Goal: Task Accomplishment & Management: Use online tool/utility

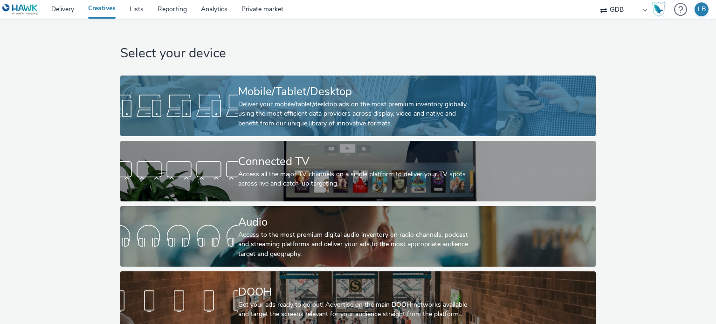
click at [271, 104] on div "Deliver your mobile/tablet/desktop ads on the most premium inventory globally u…" at bounding box center [356, 114] width 236 height 28
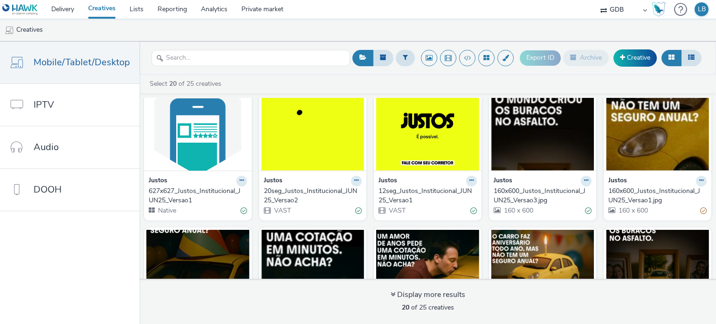
scroll to position [326, 0]
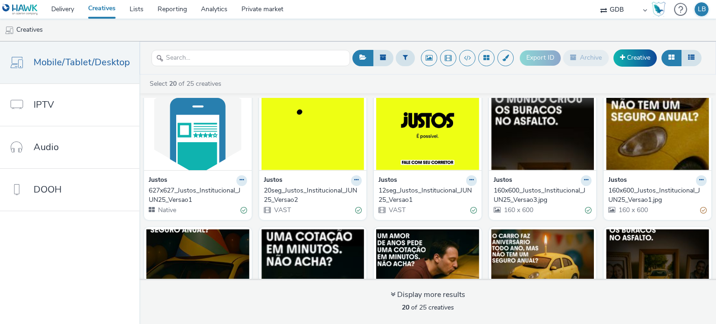
click at [530, 146] on img at bounding box center [542, 124] width 103 height 91
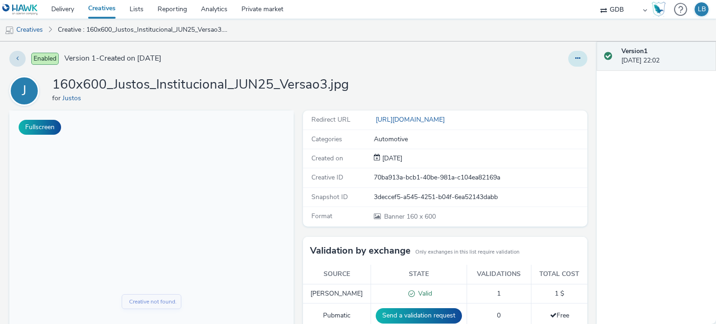
click at [576, 61] on button at bounding box center [577, 59] width 19 height 16
click at [549, 68] on link "Edit" at bounding box center [552, 77] width 70 height 19
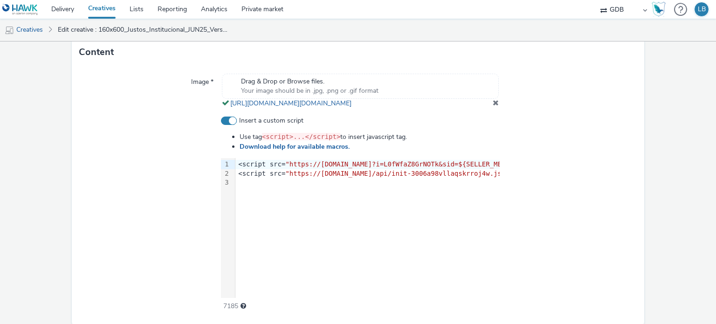
scroll to position [326, 0]
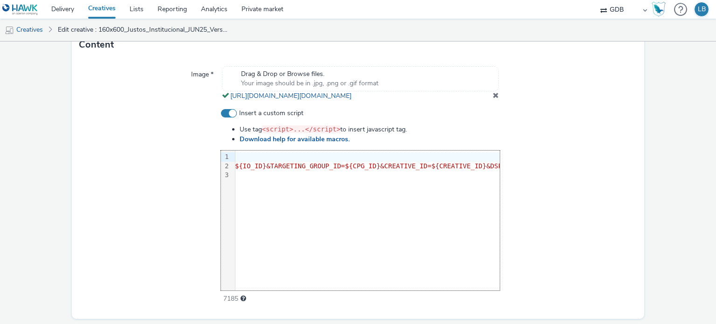
drag, startPoint x: 236, startPoint y: 163, endPoint x: 529, endPoint y: 164, distance: 293.6
click at [529, 164] on div "Insert a custom script Use tag <script>...</script> to insert javascript tag. D…" at bounding box center [358, 206] width 558 height 195
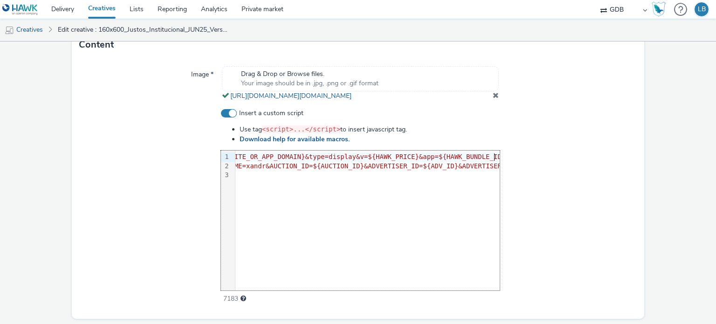
click at [670, 168] on form "Edit creative General Advertiser * Justos Name * 160x600_Justos_Institucional_J…" at bounding box center [358, 34] width 716 height 638
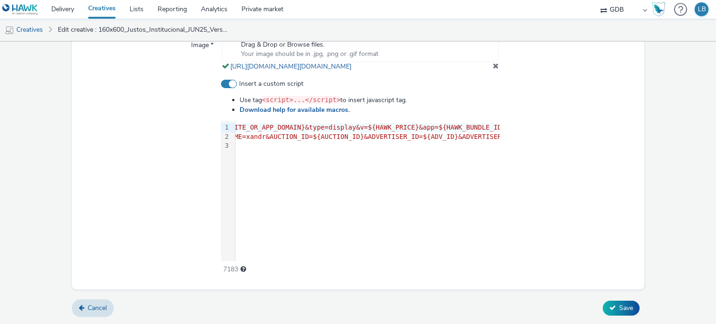
scroll to position [364, 0]
click at [611, 309] on button "Save" at bounding box center [621, 308] width 37 height 15
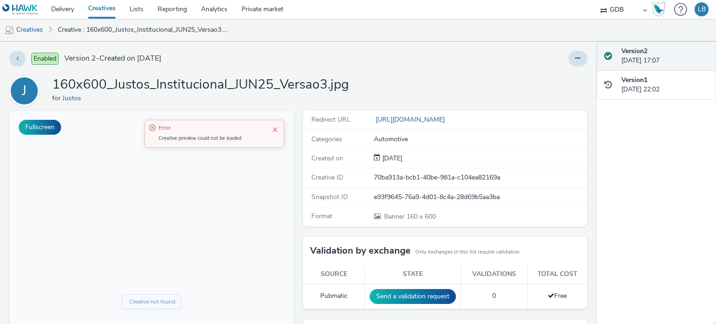
click at [105, 9] on link "Creatives" at bounding box center [101, 9] width 41 height 19
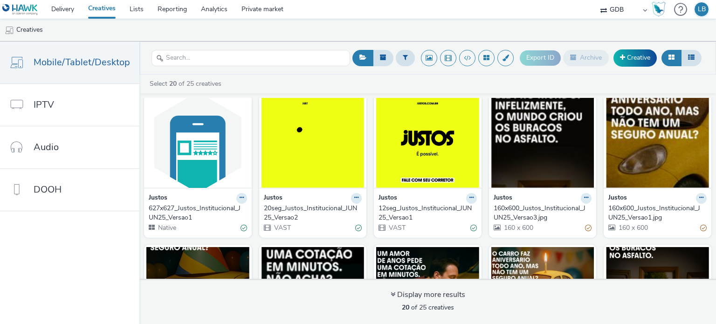
scroll to position [326, 0]
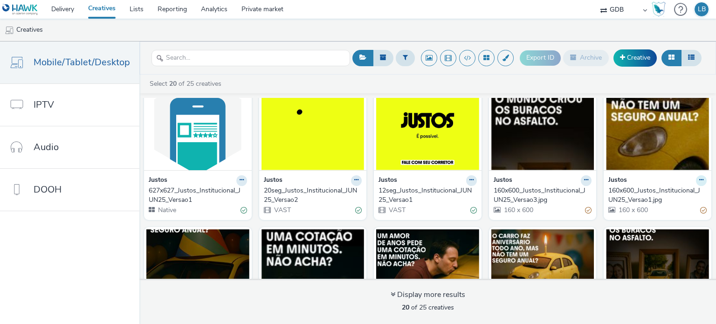
click at [699, 179] on icon at bounding box center [701, 180] width 4 height 6
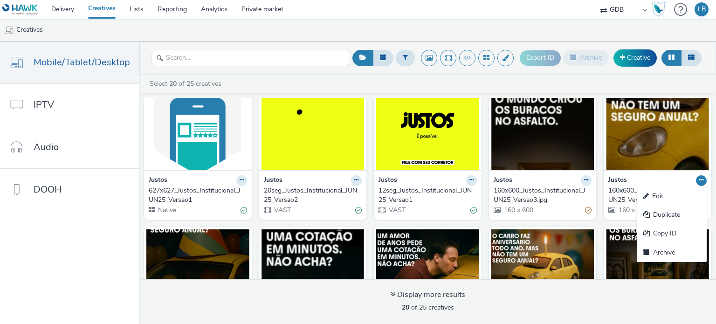
click at [270, 82] on div "Select 20 of 25 creatives" at bounding box center [430, 83] width 563 height 9
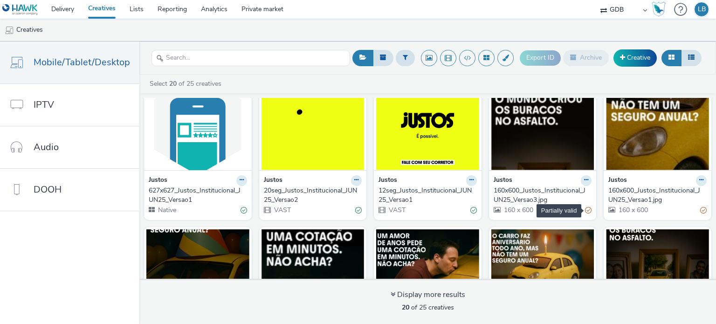
click at [585, 210] on div "Partially valid" at bounding box center [588, 211] width 7 height 10
click at [557, 189] on div "160x600_Justos_Institucional_JUN25_Versao3.jpg" at bounding box center [541, 195] width 95 height 19
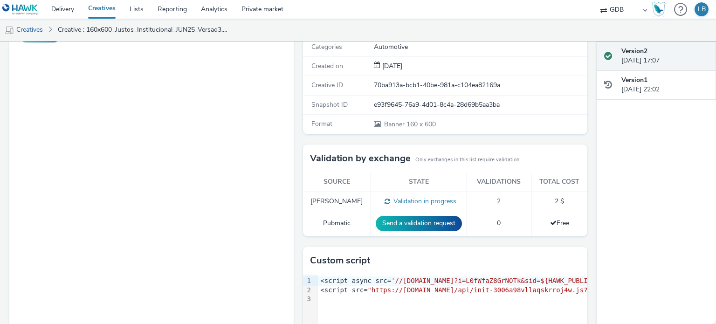
scroll to position [93, 0]
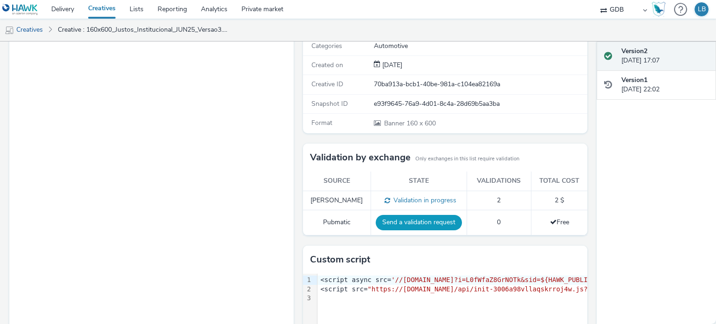
click at [419, 221] on button "Send a validation request" at bounding box center [419, 222] width 86 height 15
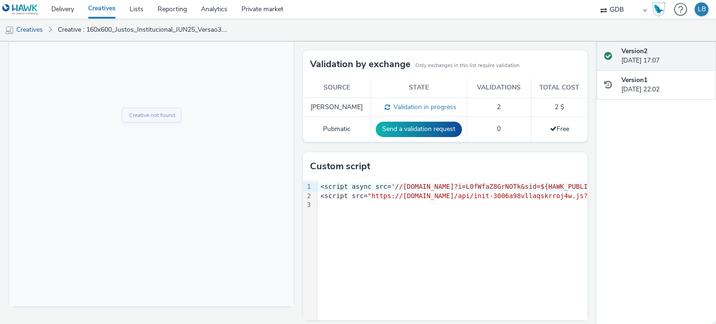
scroll to position [192, 0]
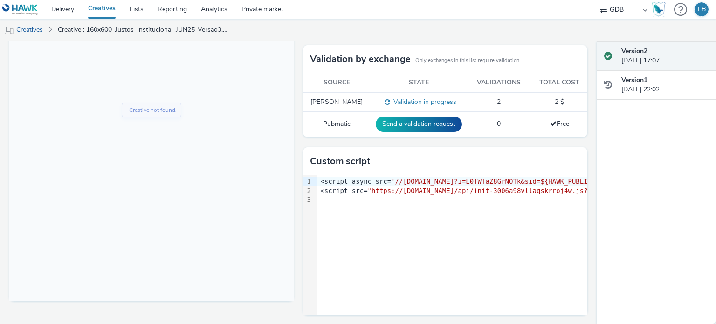
click at [97, 13] on link "Creatives" at bounding box center [101, 9] width 41 height 19
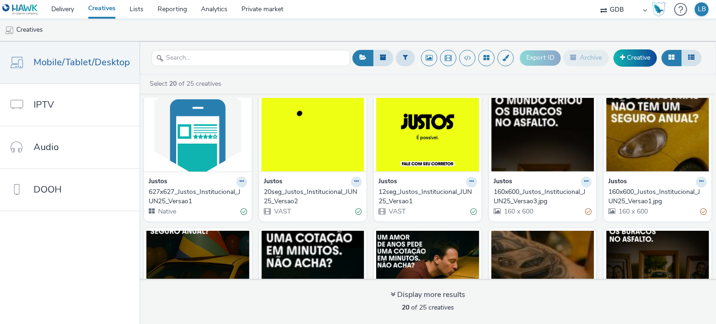
scroll to position [326, 0]
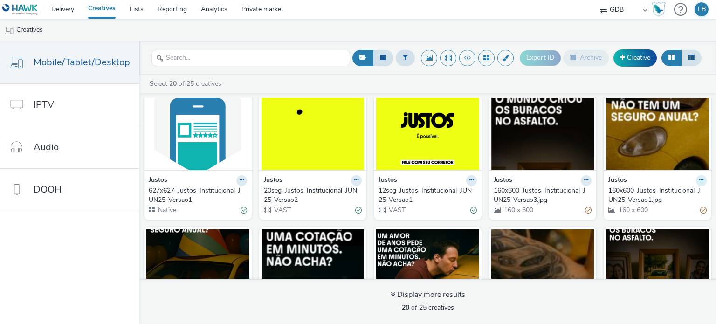
click at [699, 179] on icon at bounding box center [701, 180] width 4 height 6
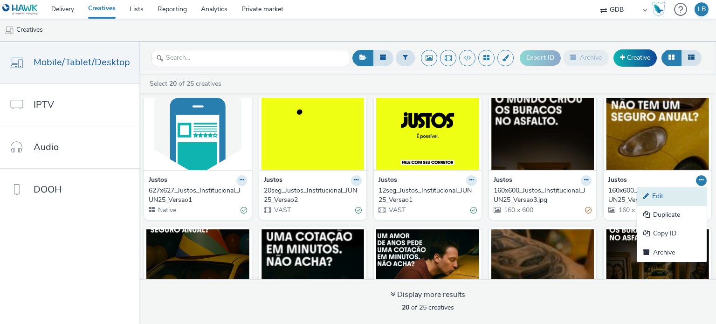
click at [661, 194] on link "Edit" at bounding box center [672, 196] width 70 height 19
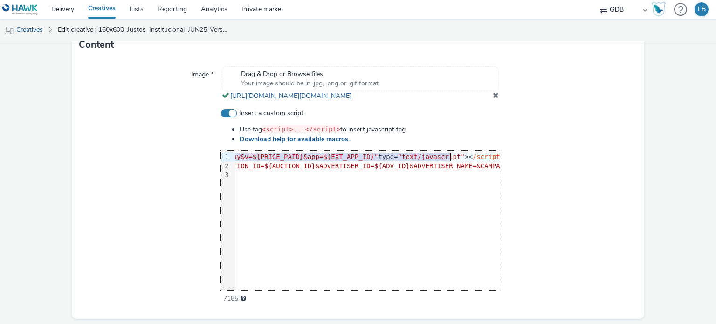
scroll to position [0, 573]
drag, startPoint x: 234, startPoint y: 165, endPoint x: 511, endPoint y: 163, distance: 277.3
click at [511, 163] on div "Insert a custom script Use tag <script>...</script> to insert javascript tag. D…" at bounding box center [358, 206] width 558 height 195
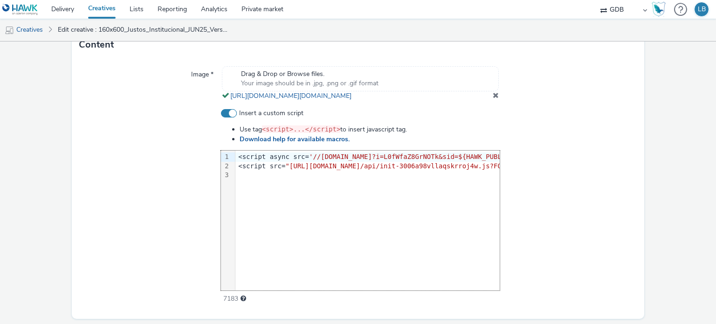
scroll to position [0, 475]
click at [529, 186] on div at bounding box center [568, 206] width 137 height 195
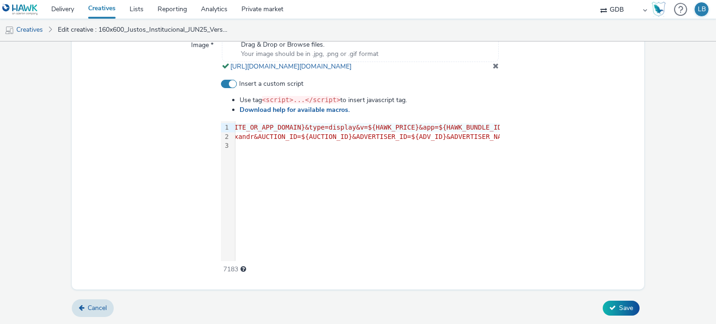
scroll to position [364, 0]
click at [610, 308] on button "Save" at bounding box center [621, 308] width 37 height 15
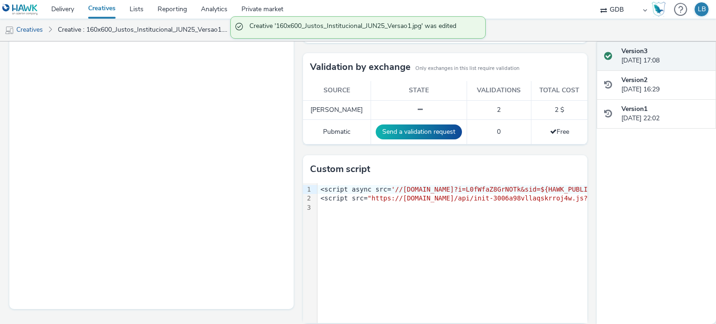
scroll to position [186, 0]
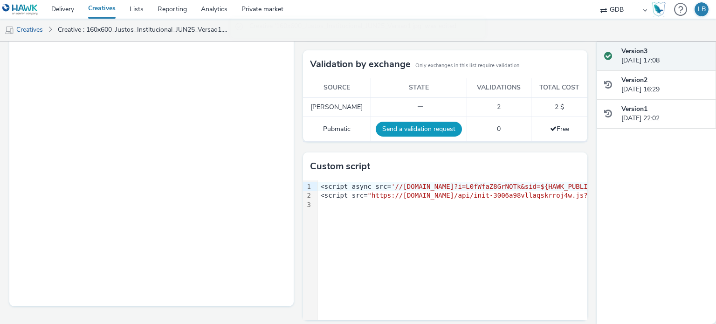
click at [407, 131] on button "Send a validation request" at bounding box center [419, 129] width 86 height 15
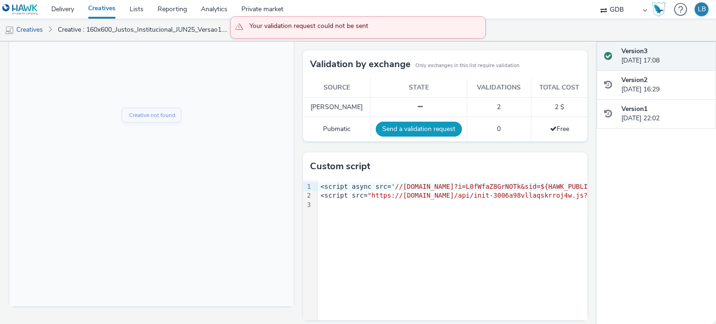
scroll to position [0, 0]
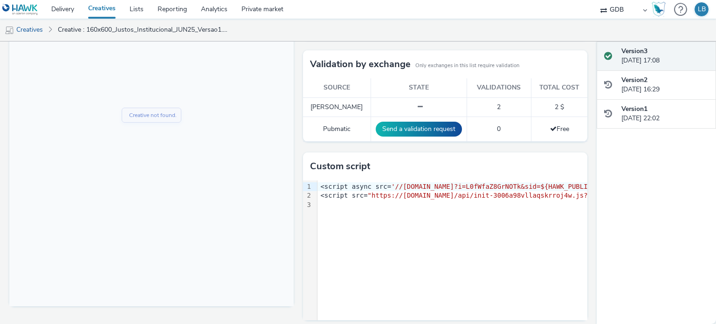
click at [101, 10] on link "Creatives" at bounding box center [101, 9] width 41 height 19
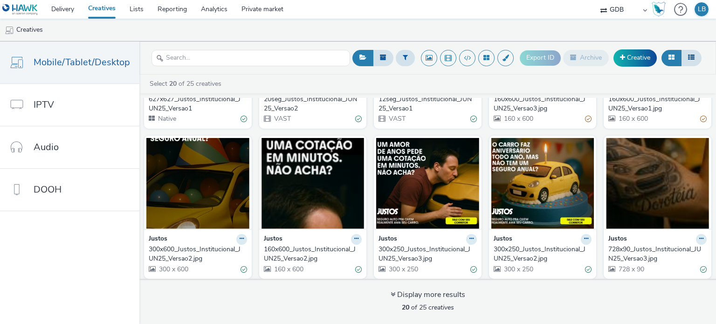
scroll to position [419, 0]
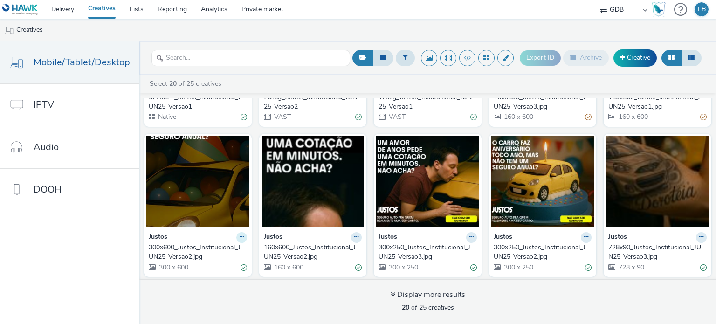
click at [241, 236] on button at bounding box center [241, 237] width 11 height 11
click at [220, 248] on link "Edit" at bounding box center [212, 253] width 70 height 19
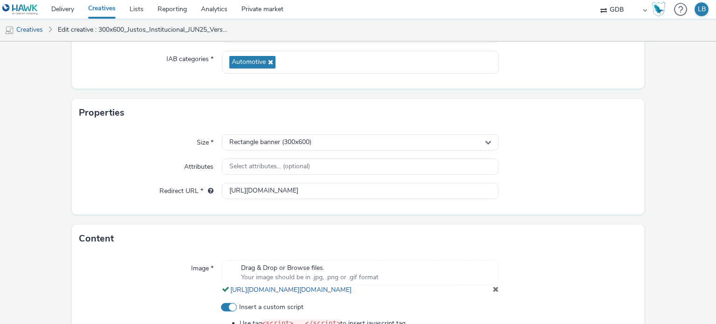
scroll to position [233, 0]
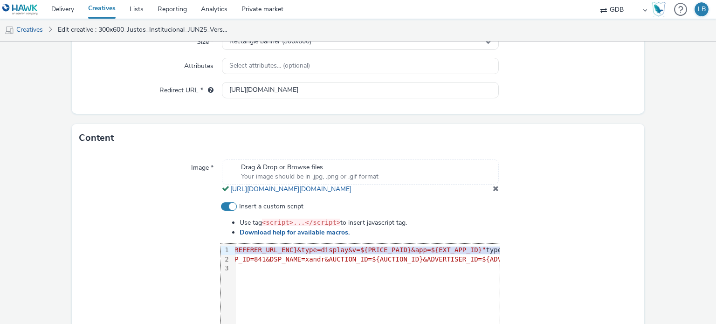
drag, startPoint x: 234, startPoint y: 257, endPoint x: 501, endPoint y: 257, distance: 266.6
click at [501, 257] on div "Insert a custom script Use tag <script>...</script> to insert javascript tag. D…" at bounding box center [358, 299] width 558 height 195
click at [501, 257] on div at bounding box center [568, 299] width 137 height 195
click at [609, 208] on div "Image * Drag & Drop or Browse files. Your image should be in .jpg, .png or .gif…" at bounding box center [358, 282] width 573 height 260
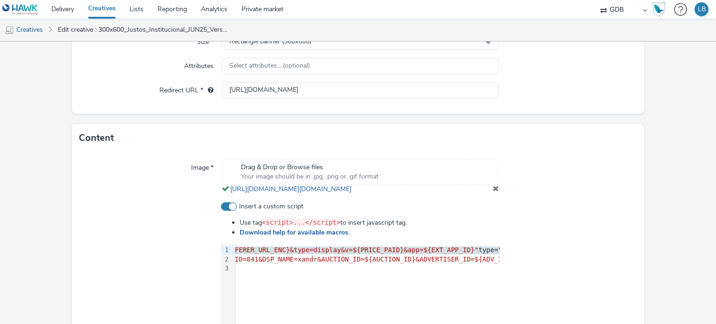
click at [653, 205] on form "Edit creative General Advertiser * [PERSON_NAME] Name * 300x600_Justos_Instituc…" at bounding box center [358, 127] width 716 height 638
click at [558, 251] on div at bounding box center [568, 299] width 137 height 195
click at [207, 296] on div at bounding box center [150, 299] width 142 height 195
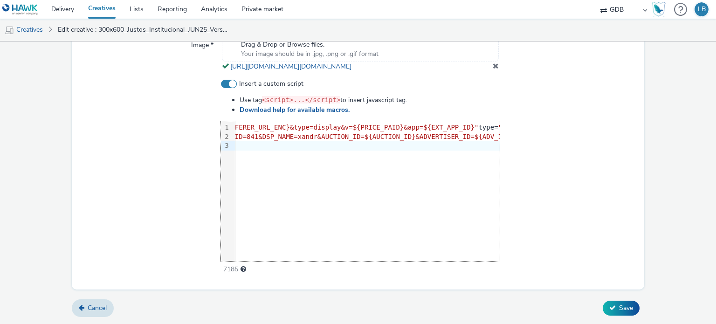
scroll to position [0, 0]
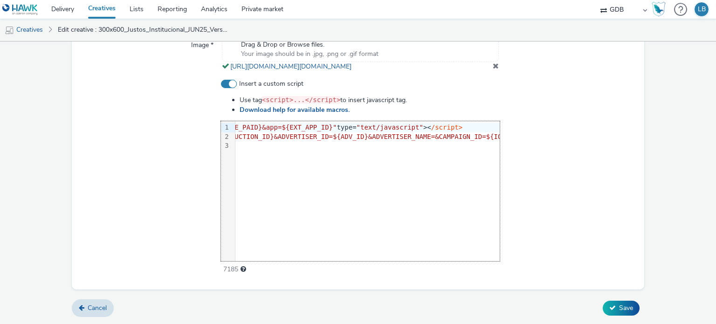
drag, startPoint x: 237, startPoint y: 128, endPoint x: 506, endPoint y: 123, distance: 269.0
click at [506, 123] on div "Insert a custom script Use tag <script>...</script> to insert javascript tag. D…" at bounding box center [358, 176] width 558 height 195
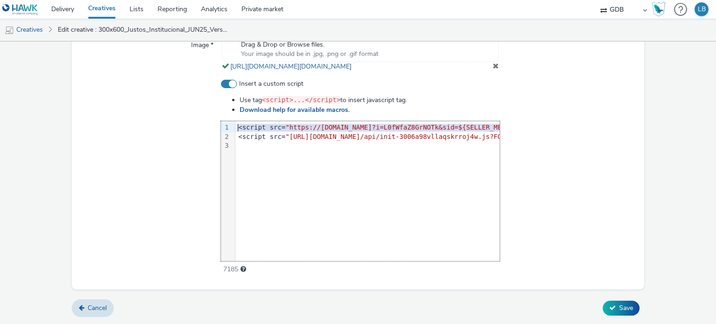
drag, startPoint x: 418, startPoint y: 126, endPoint x: 209, endPoint y: 128, distance: 208.8
click at [209, 128] on div "Insert a custom script Use tag <script>...</script> to insert javascript tag. D…" at bounding box center [358, 176] width 558 height 195
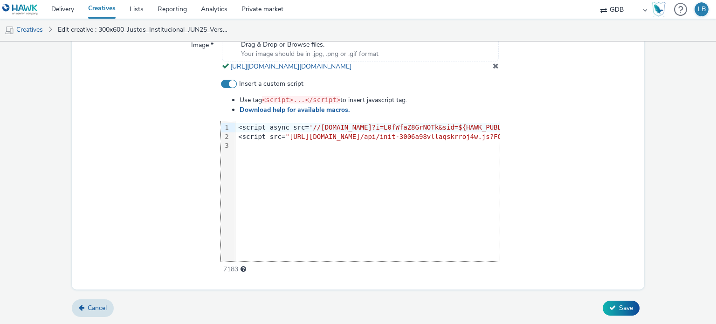
scroll to position [0, 475]
click at [582, 121] on div at bounding box center [568, 176] width 137 height 195
click at [609, 311] on icon at bounding box center [612, 307] width 7 height 7
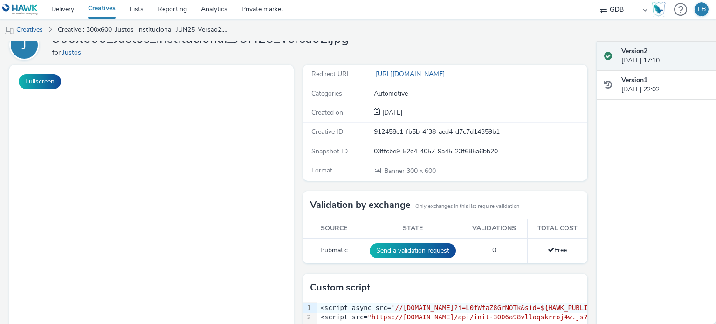
scroll to position [47, 0]
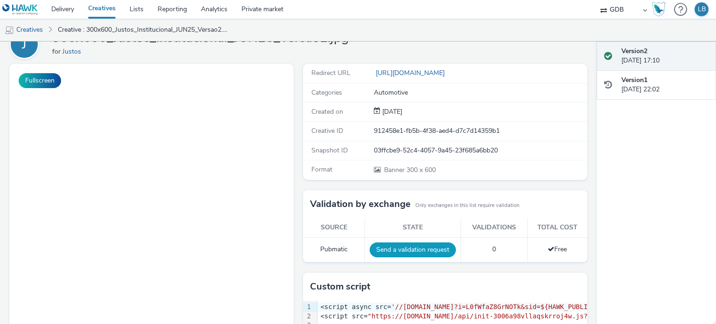
click at [410, 247] on button "Send a validation request" at bounding box center [413, 249] width 86 height 15
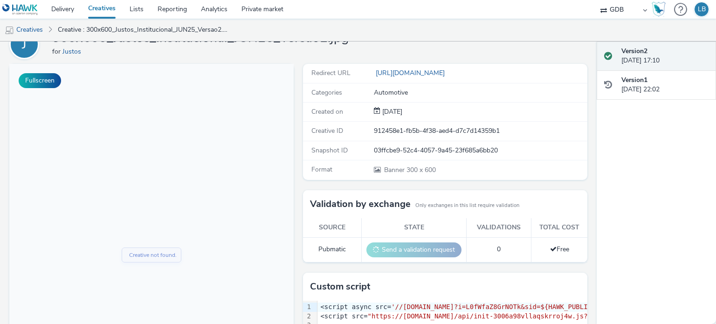
scroll to position [0, 0]
click at [100, 5] on link "Creatives" at bounding box center [101, 9] width 41 height 19
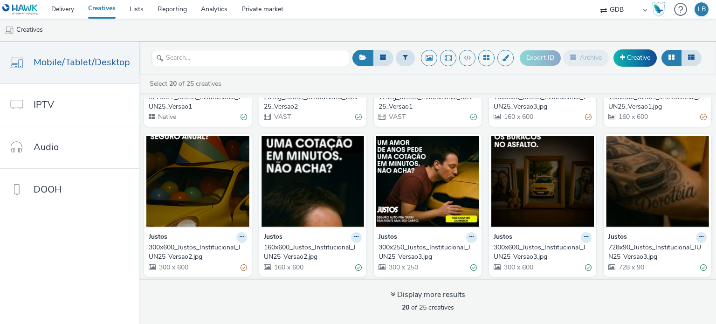
scroll to position [419, 0]
click at [351, 233] on button at bounding box center [356, 237] width 11 height 11
click at [329, 246] on link "Edit" at bounding box center [327, 253] width 70 height 19
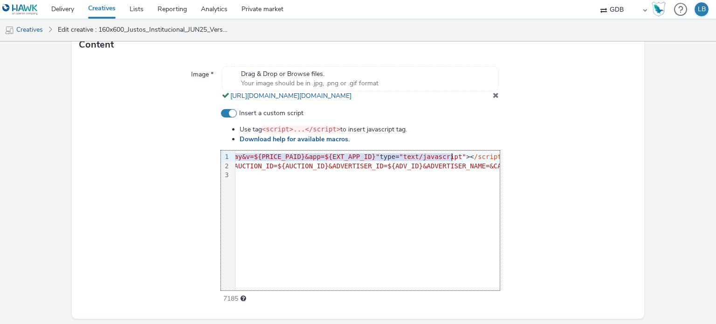
scroll to position [0, 522]
drag, startPoint x: 237, startPoint y: 166, endPoint x: 449, endPoint y: 162, distance: 212.6
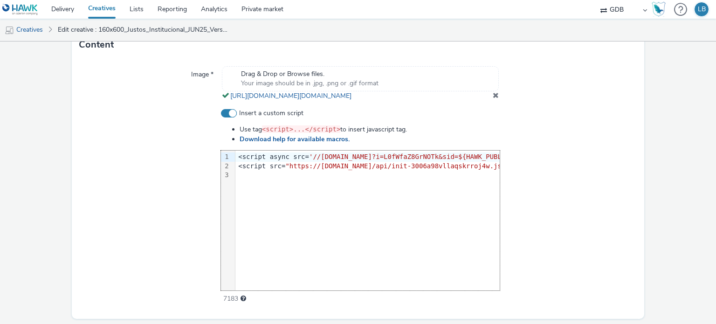
scroll to position [0, 475]
click at [597, 177] on div at bounding box center [568, 206] width 137 height 195
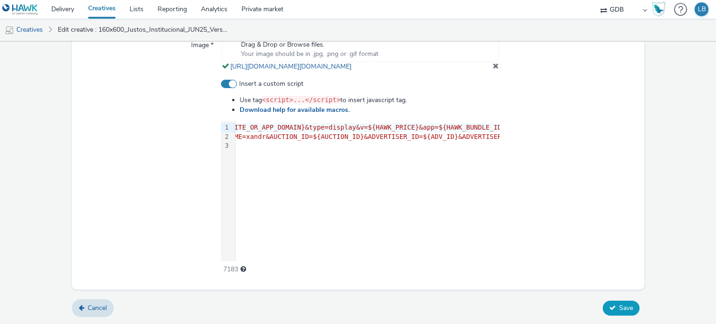
click at [619, 308] on span "Save" at bounding box center [626, 307] width 14 height 9
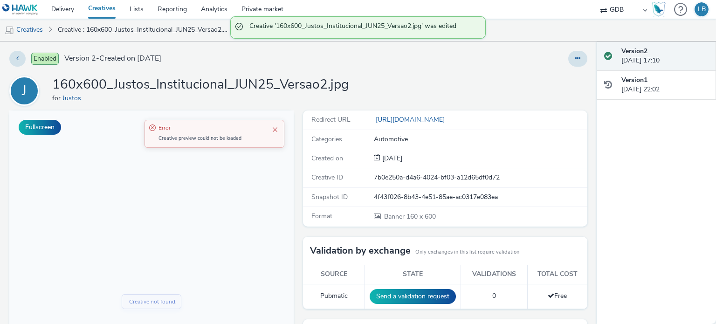
click at [110, 7] on link "Creatives" at bounding box center [101, 9] width 41 height 19
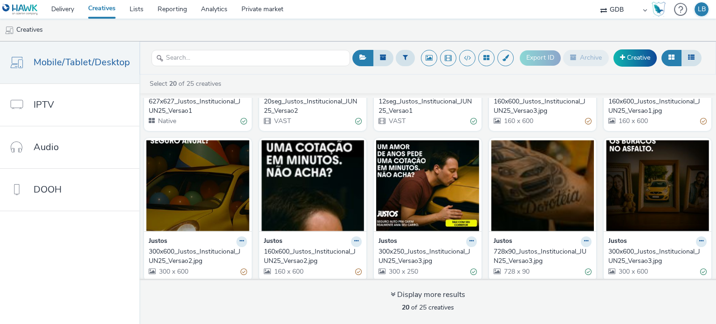
scroll to position [419, 0]
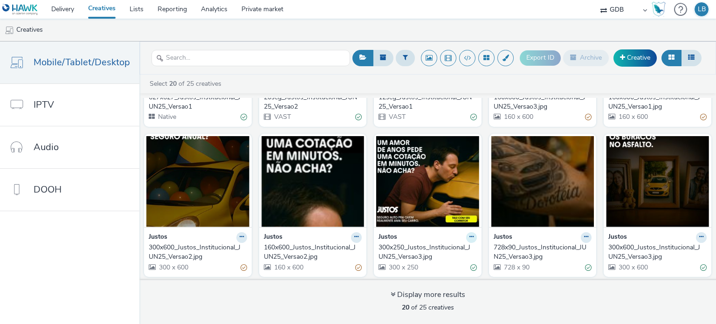
click at [469, 236] on icon at bounding box center [471, 237] width 4 height 6
click at [442, 248] on link "Edit" at bounding box center [442, 253] width 70 height 19
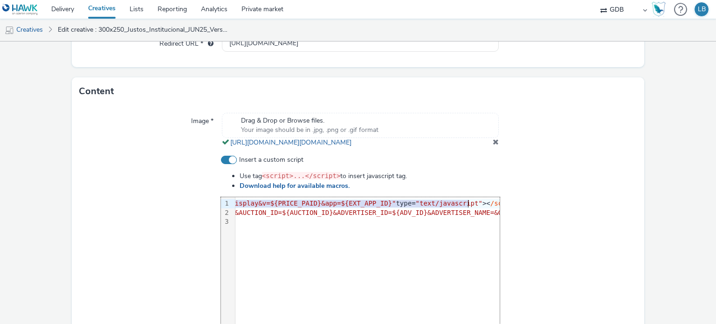
scroll to position [0, 499]
drag, startPoint x: 236, startPoint y: 218, endPoint x: 474, endPoint y: 217, distance: 237.2
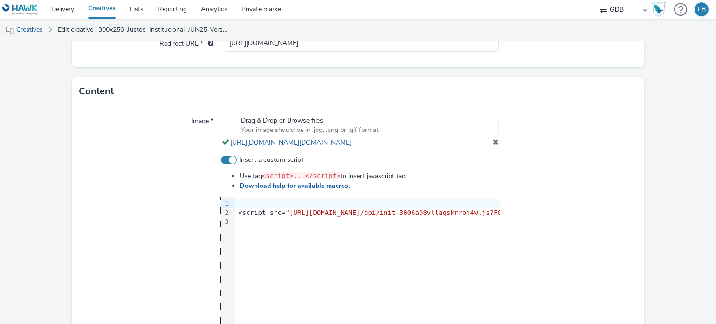
scroll to position [0, 475]
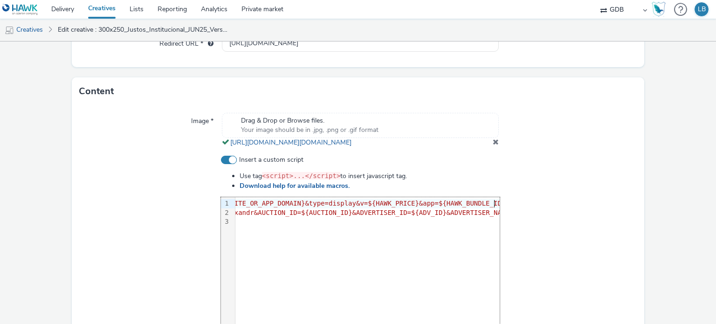
click at [585, 211] on div at bounding box center [568, 252] width 137 height 195
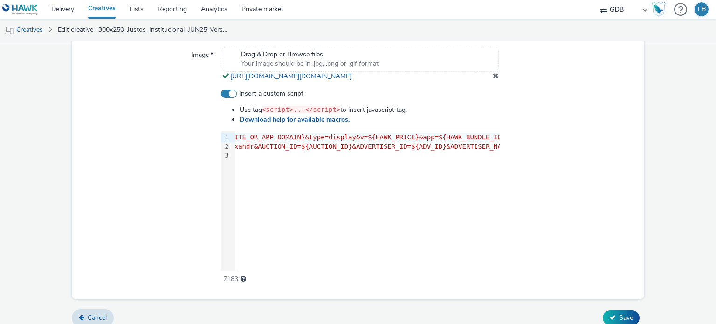
scroll to position [371, 0]
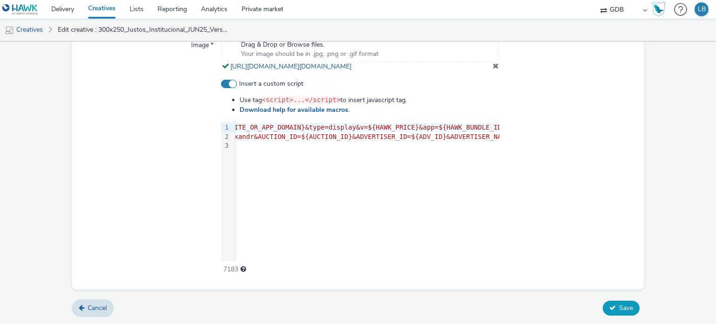
click at [621, 307] on span "Save" at bounding box center [626, 307] width 14 height 9
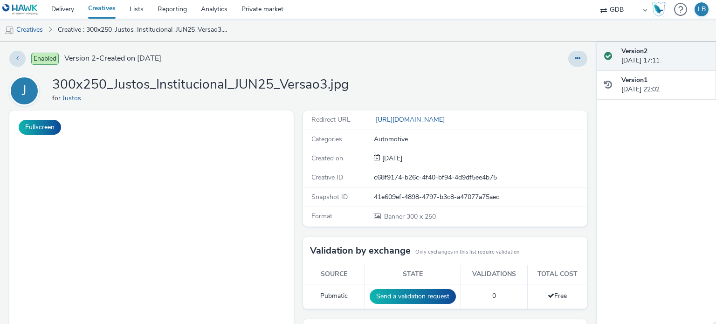
click at [106, 12] on link "Creatives" at bounding box center [101, 9] width 41 height 19
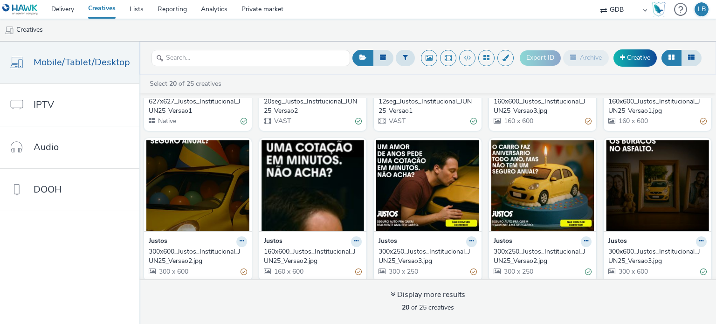
scroll to position [419, 0]
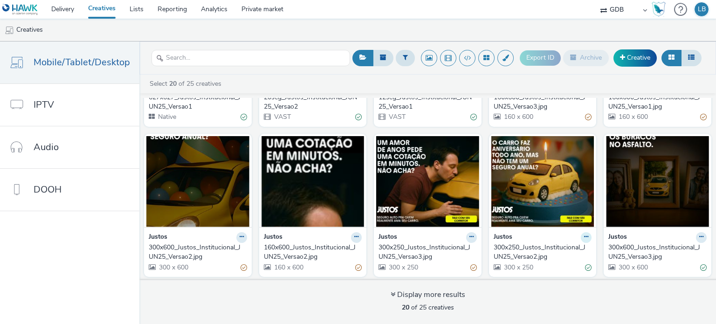
click at [584, 235] on icon at bounding box center [586, 237] width 4 height 6
click at [550, 249] on link "Edit" at bounding box center [557, 253] width 70 height 19
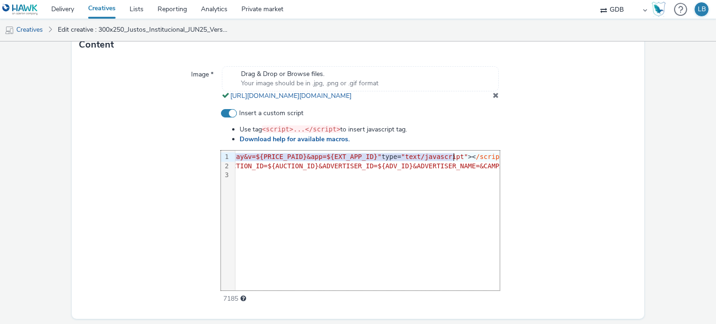
scroll to position [0, 522]
drag, startPoint x: 237, startPoint y: 165, endPoint x: 449, endPoint y: 164, distance: 212.1
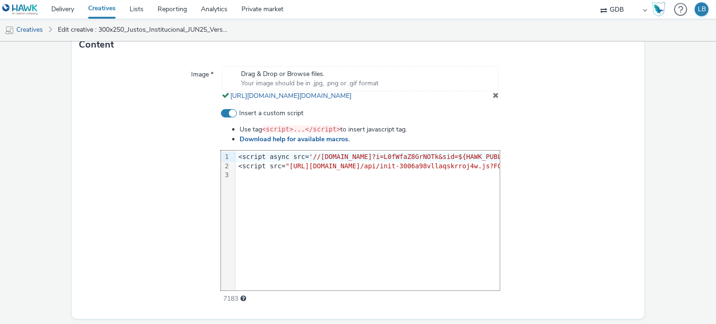
scroll to position [0, 475]
click at [598, 167] on div at bounding box center [568, 206] width 137 height 195
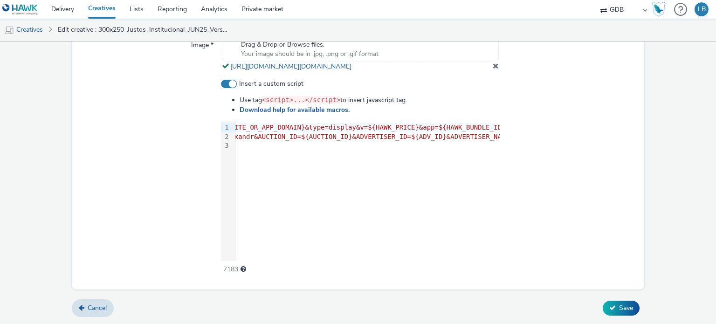
scroll to position [364, 0]
click at [609, 310] on icon at bounding box center [612, 307] width 7 height 7
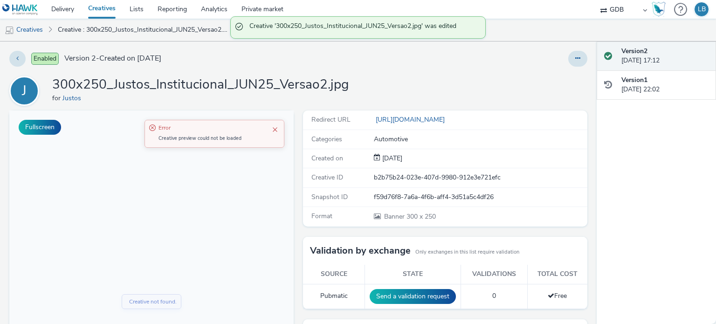
click at [108, 8] on link "Creatives" at bounding box center [101, 9] width 41 height 19
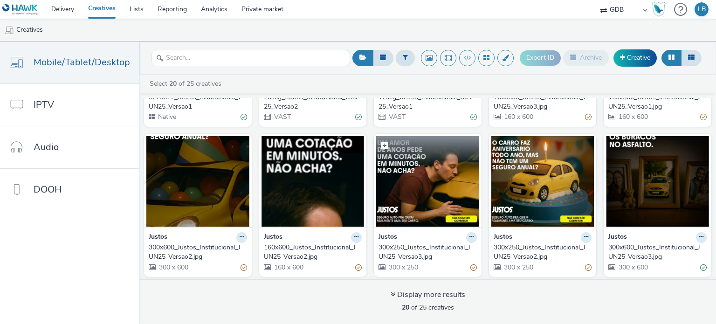
scroll to position [419, 0]
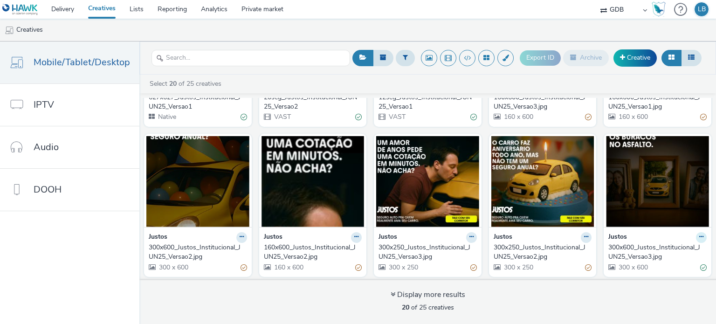
click at [699, 234] on icon at bounding box center [701, 237] width 4 height 6
click at [665, 246] on link "Edit" at bounding box center [672, 253] width 70 height 19
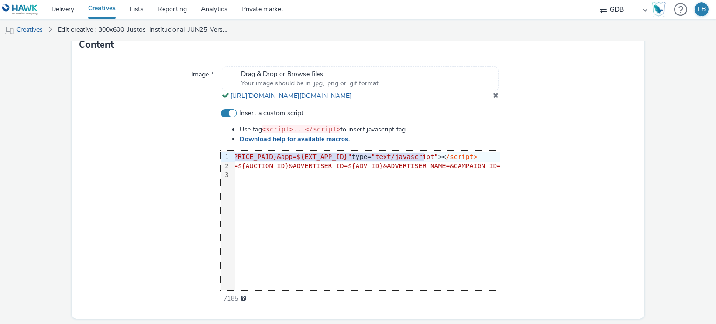
scroll to position [0, 548]
drag, startPoint x: 236, startPoint y: 165, endPoint x: 422, endPoint y: 164, distance: 186.0
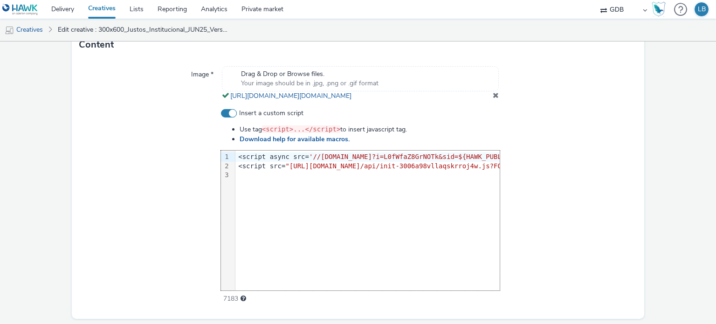
scroll to position [0, 475]
click at [587, 173] on div at bounding box center [568, 206] width 137 height 195
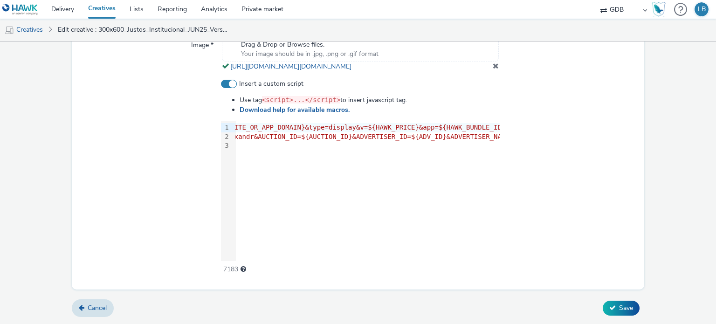
scroll to position [364, 0]
click at [619, 307] on span "Save" at bounding box center [626, 307] width 14 height 9
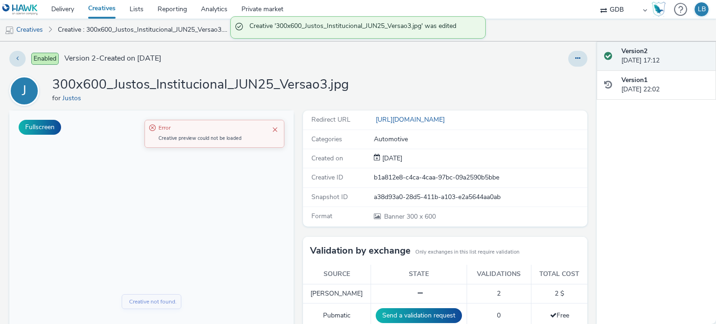
click at [108, 9] on link "Creatives" at bounding box center [101, 9] width 41 height 19
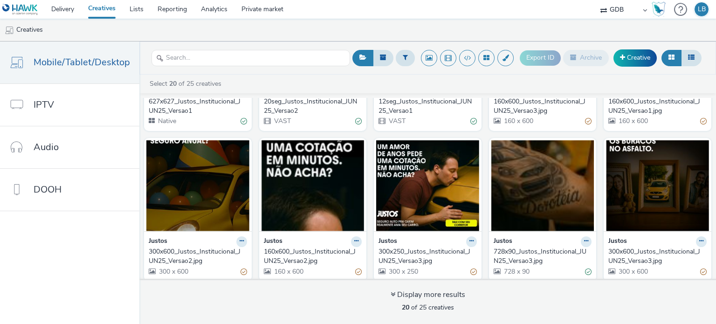
scroll to position [419, 0]
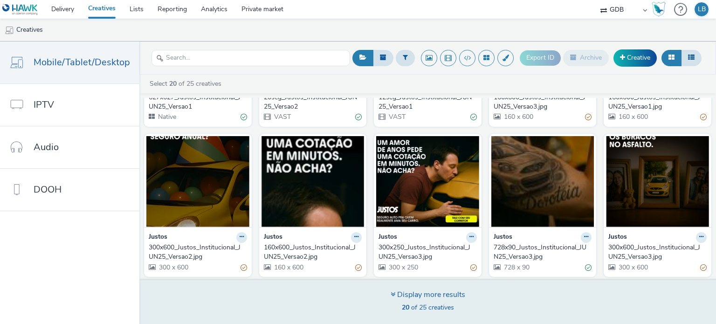
click at [427, 310] on span "20 of 25 creatives" at bounding box center [428, 307] width 52 height 9
click at [391, 295] on icon at bounding box center [393, 293] width 5 height 7
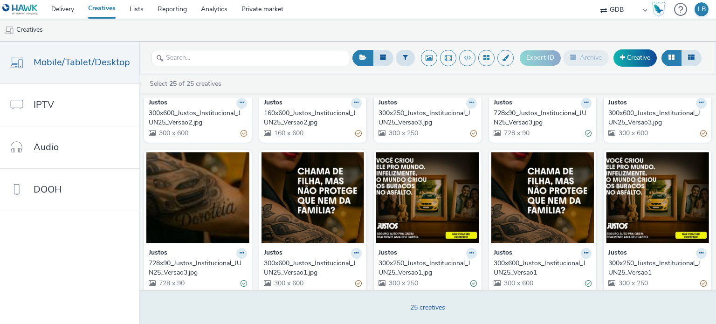
scroll to position [558, 0]
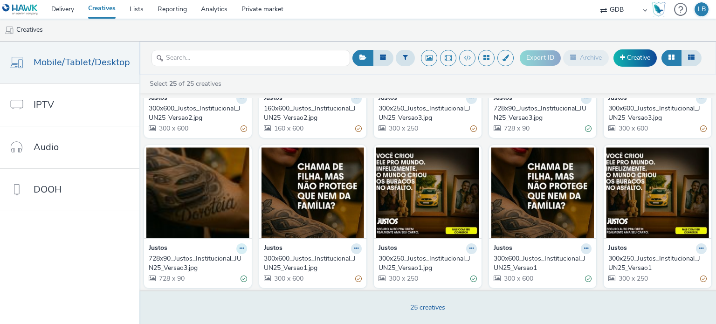
click at [240, 246] on icon at bounding box center [242, 249] width 4 height 6
click at [216, 257] on link "Edit" at bounding box center [212, 264] width 70 height 19
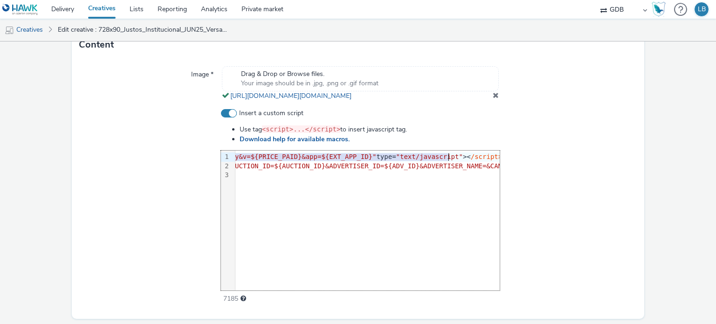
scroll to position [0, 542]
drag, startPoint x: 237, startPoint y: 173, endPoint x: 431, endPoint y: 173, distance: 193.9
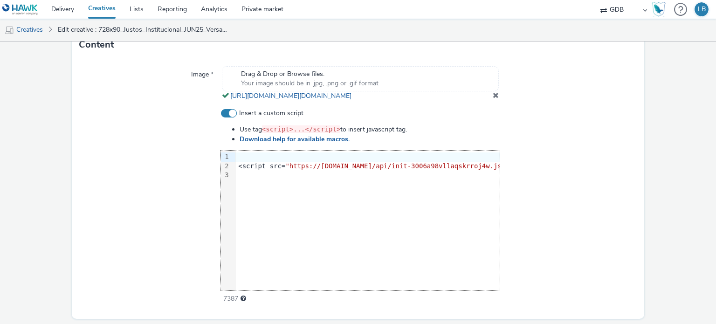
scroll to position [0, 475]
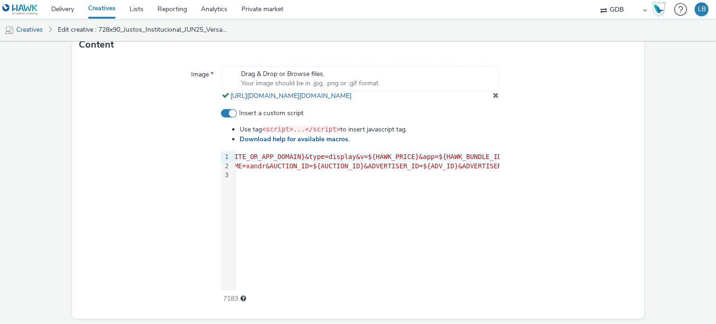
click at [574, 181] on div at bounding box center [568, 206] width 137 height 195
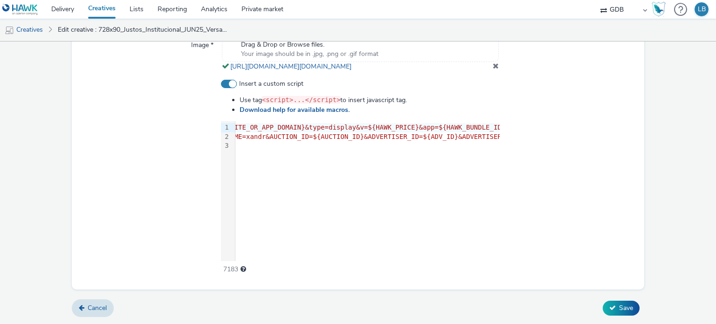
scroll to position [371, 0]
click at [619, 309] on span "Save" at bounding box center [626, 307] width 14 height 9
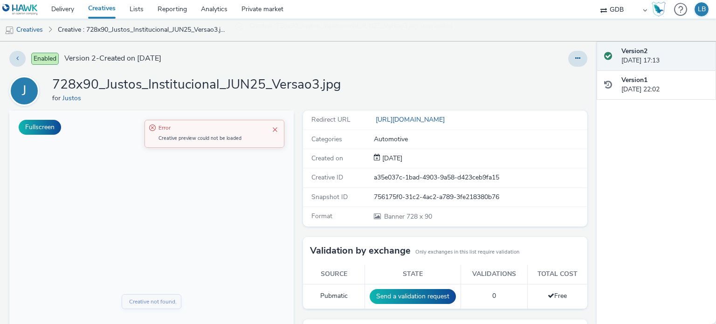
click at [96, 12] on link "Creatives" at bounding box center [101, 9] width 41 height 19
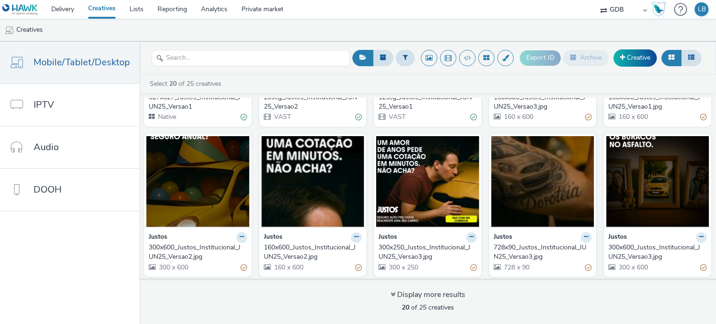
scroll to position [419, 0]
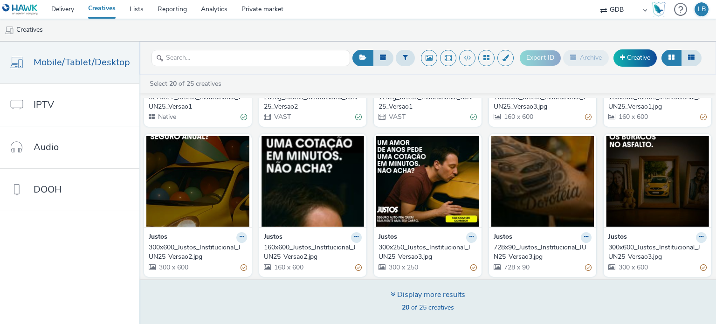
click at [392, 299] on div "Display more results" at bounding box center [428, 294] width 75 height 11
click at [432, 294] on div "Display more results" at bounding box center [428, 294] width 75 height 11
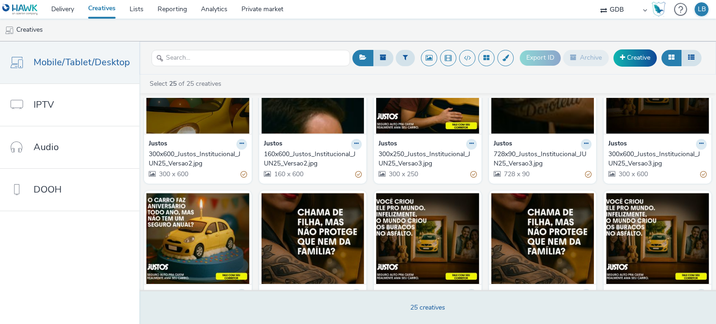
scroll to position [558, 0]
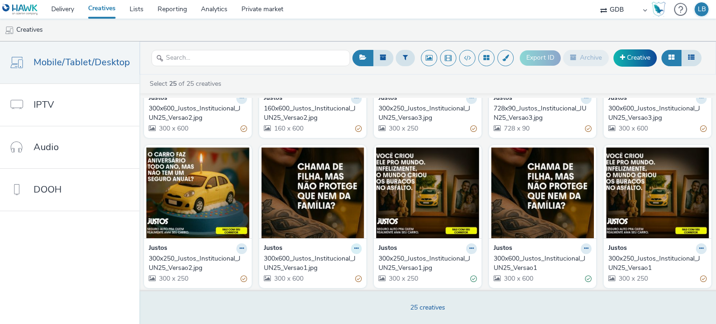
click at [354, 246] on icon at bounding box center [356, 249] width 4 height 6
click at [332, 261] on link "Edit" at bounding box center [327, 264] width 70 height 19
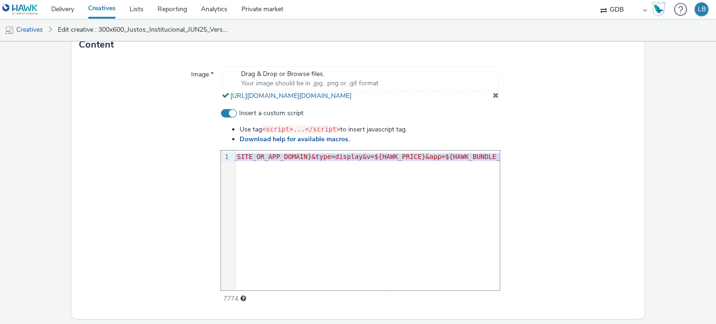
scroll to position [0, 553]
drag, startPoint x: 235, startPoint y: 172, endPoint x: 539, endPoint y: 178, distance: 303.9
click at [539, 178] on div "Insert a custom script Use tag <script>...</script> to insert javascript tag. D…" at bounding box center [358, 206] width 558 height 195
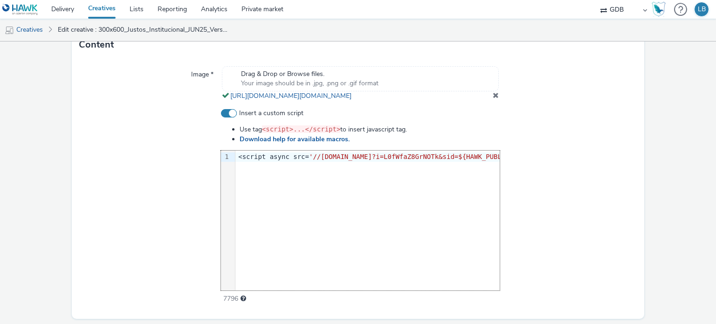
scroll to position [0, 474]
click at [539, 179] on div at bounding box center [568, 206] width 137 height 195
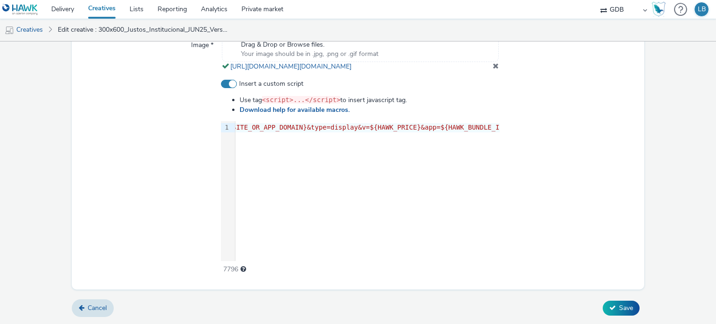
scroll to position [371, 0]
click at [609, 309] on icon at bounding box center [612, 307] width 7 height 7
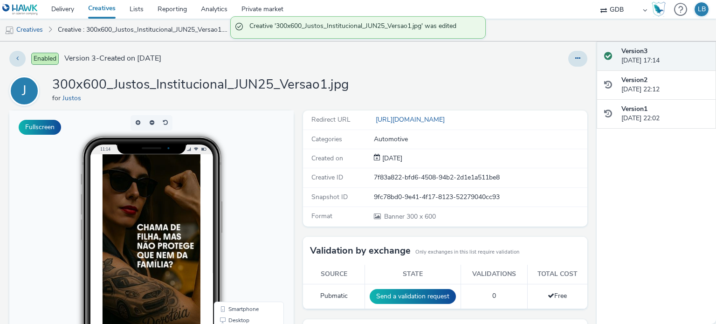
click at [100, 6] on link "Creatives" at bounding box center [101, 9] width 41 height 19
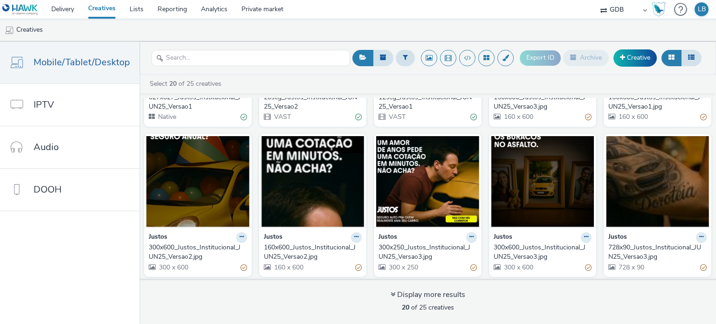
scroll to position [419, 0]
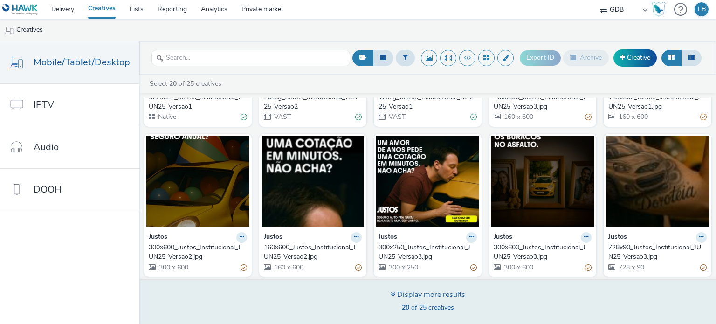
click at [412, 307] on span "20 of 25 creatives" at bounding box center [428, 307] width 52 height 9
click at [393, 294] on icon at bounding box center [393, 293] width 5 height 7
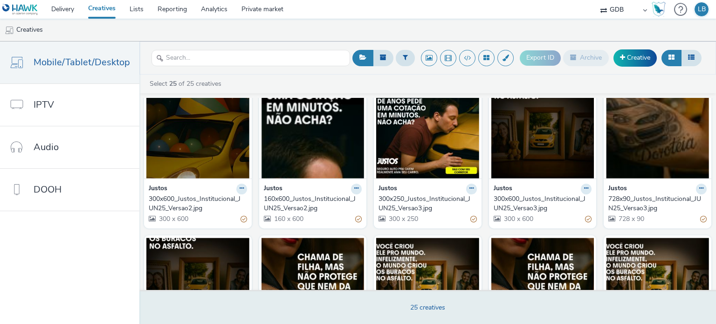
scroll to position [558, 0]
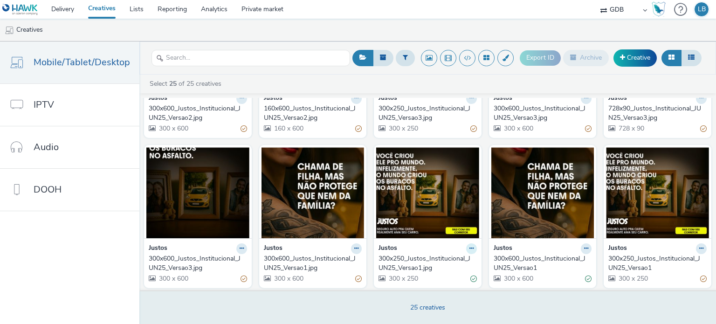
click at [469, 246] on icon at bounding box center [471, 249] width 4 height 6
click at [446, 255] on link "Edit" at bounding box center [442, 264] width 70 height 19
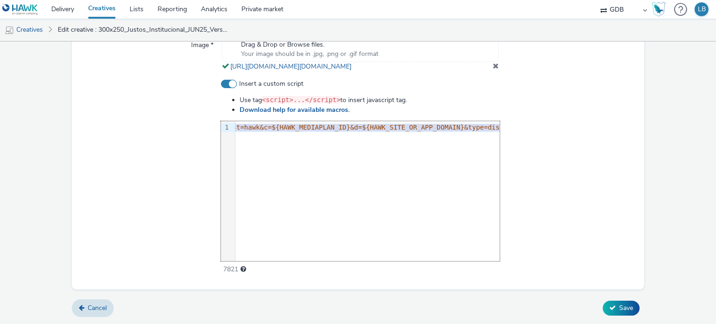
scroll to position [0, 384]
drag, startPoint x: 236, startPoint y: 130, endPoint x: 553, endPoint y: 136, distance: 317.5
click at [553, 136] on div "Insert a custom script Use tag <script>...</script> to insert javascript tag. D…" at bounding box center [358, 176] width 558 height 195
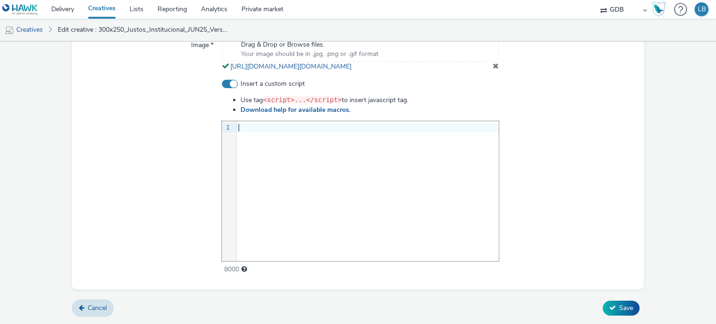
scroll to position [0, 474]
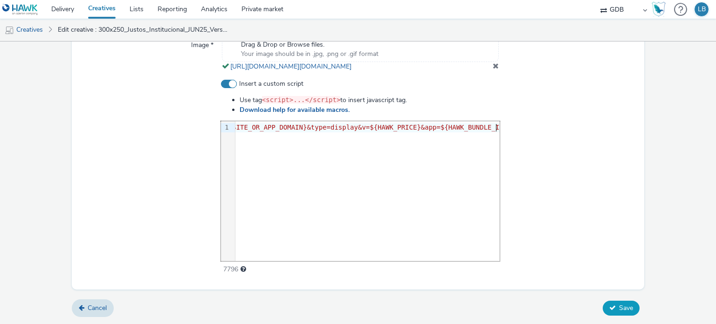
click at [619, 307] on span "Save" at bounding box center [626, 307] width 14 height 9
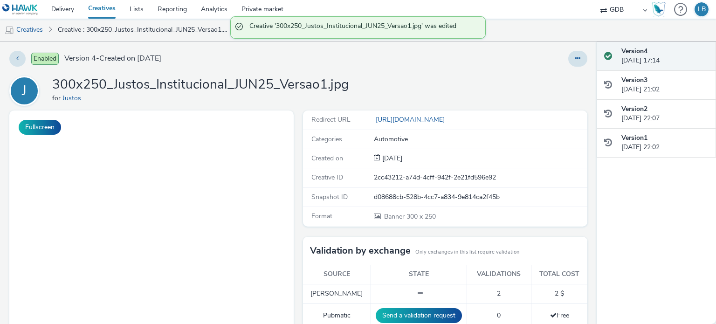
click at [104, 13] on link "Creatives" at bounding box center [101, 9] width 41 height 19
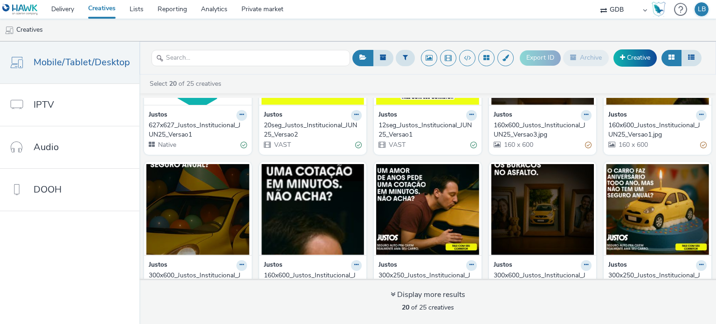
scroll to position [419, 0]
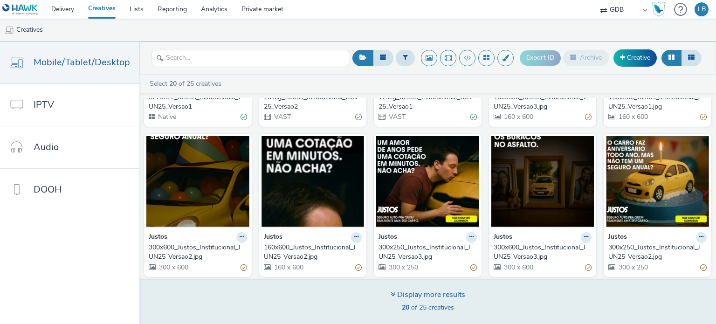
click at [392, 295] on icon at bounding box center [393, 293] width 5 height 7
click at [394, 294] on div "Display more results" at bounding box center [428, 294] width 75 height 11
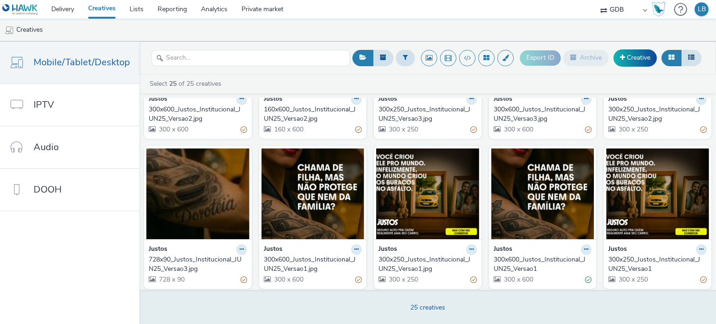
scroll to position [558, 0]
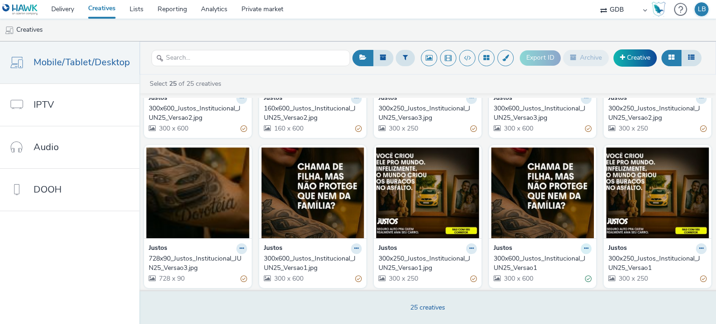
click at [584, 247] on icon at bounding box center [586, 249] width 4 height 6
click at [544, 260] on link "Edit" at bounding box center [557, 264] width 70 height 19
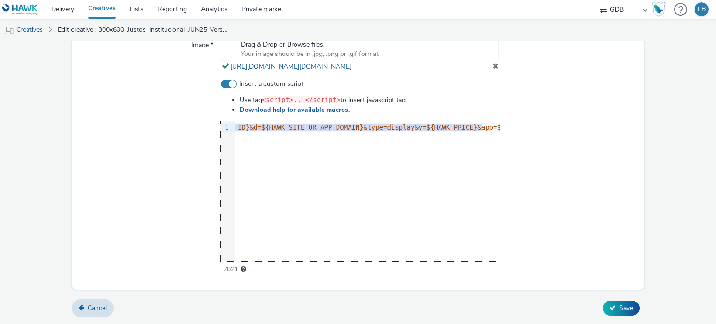
scroll to position [0, 384]
drag, startPoint x: 237, startPoint y: 128, endPoint x: 519, endPoint y: 131, distance: 282.0
click at [519, 131] on div "Insert a custom script Use tag <script>...</script> to insert javascript tag. D…" at bounding box center [358, 176] width 558 height 195
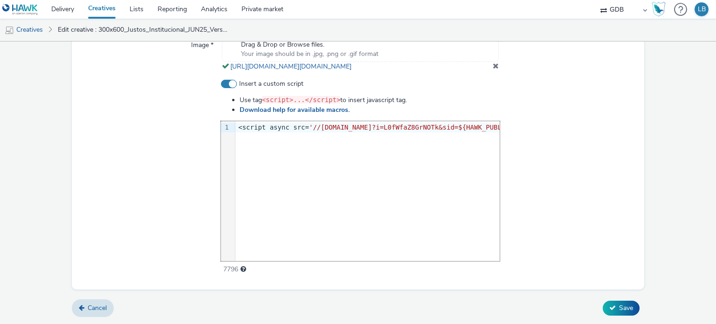
scroll to position [0, 474]
click at [658, 213] on form "Edit creative General Advertiser * Justos Name * 300x600_Justos_Institucional_J…" at bounding box center [358, 5] width 716 height 638
click at [622, 308] on span "Save" at bounding box center [626, 307] width 14 height 9
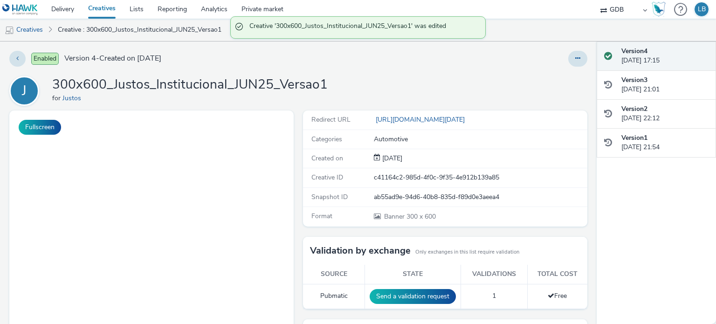
click at [103, 7] on link "Creatives" at bounding box center [101, 9] width 41 height 19
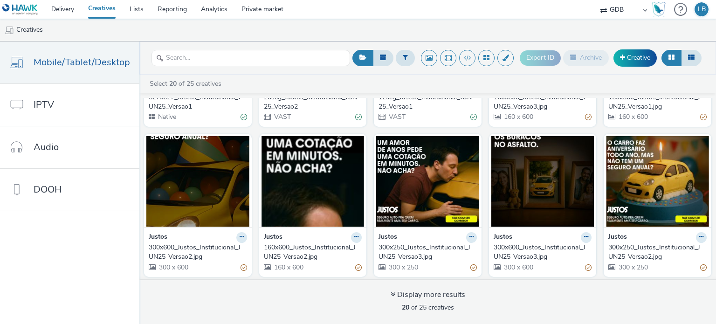
scroll to position [419, 0]
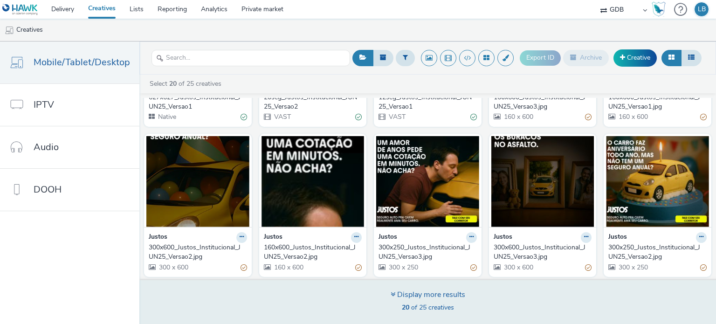
click at [407, 303] on strong "20" at bounding box center [405, 307] width 7 height 9
click at [391, 294] on icon at bounding box center [393, 293] width 5 height 7
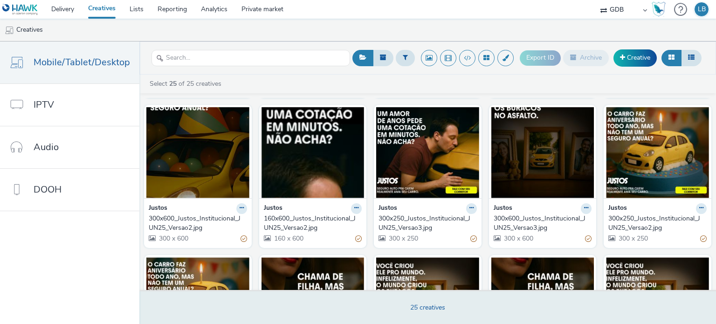
scroll to position [558, 0]
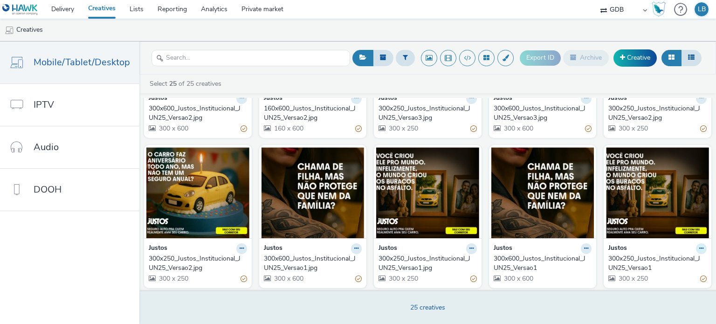
click at [699, 246] on icon at bounding box center [701, 249] width 4 height 6
click at [653, 261] on link "Edit" at bounding box center [672, 264] width 70 height 19
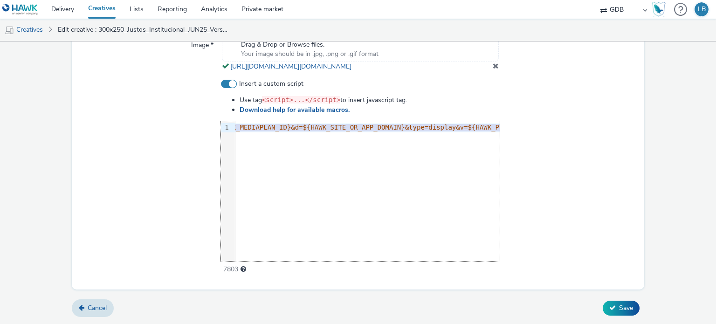
scroll to position [0, 449]
drag, startPoint x: 235, startPoint y: 128, endPoint x: 543, endPoint y: 127, distance: 307.6
click at [543, 127] on div "Insert a custom script Use tag <script>...</script> to insert javascript tag. D…" at bounding box center [358, 176] width 558 height 195
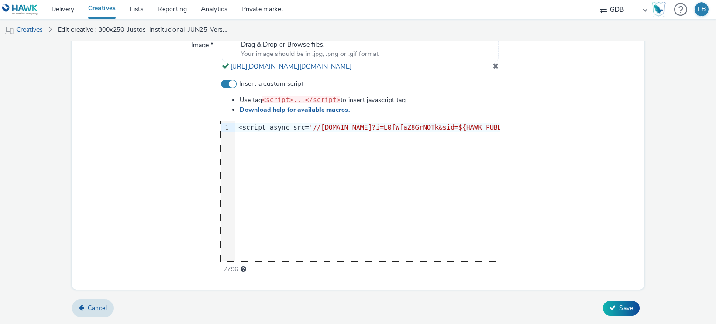
scroll to position [0, 474]
click at [543, 128] on div at bounding box center [568, 176] width 137 height 195
click at [619, 306] on span "Save" at bounding box center [626, 307] width 14 height 9
